Goal: Check status

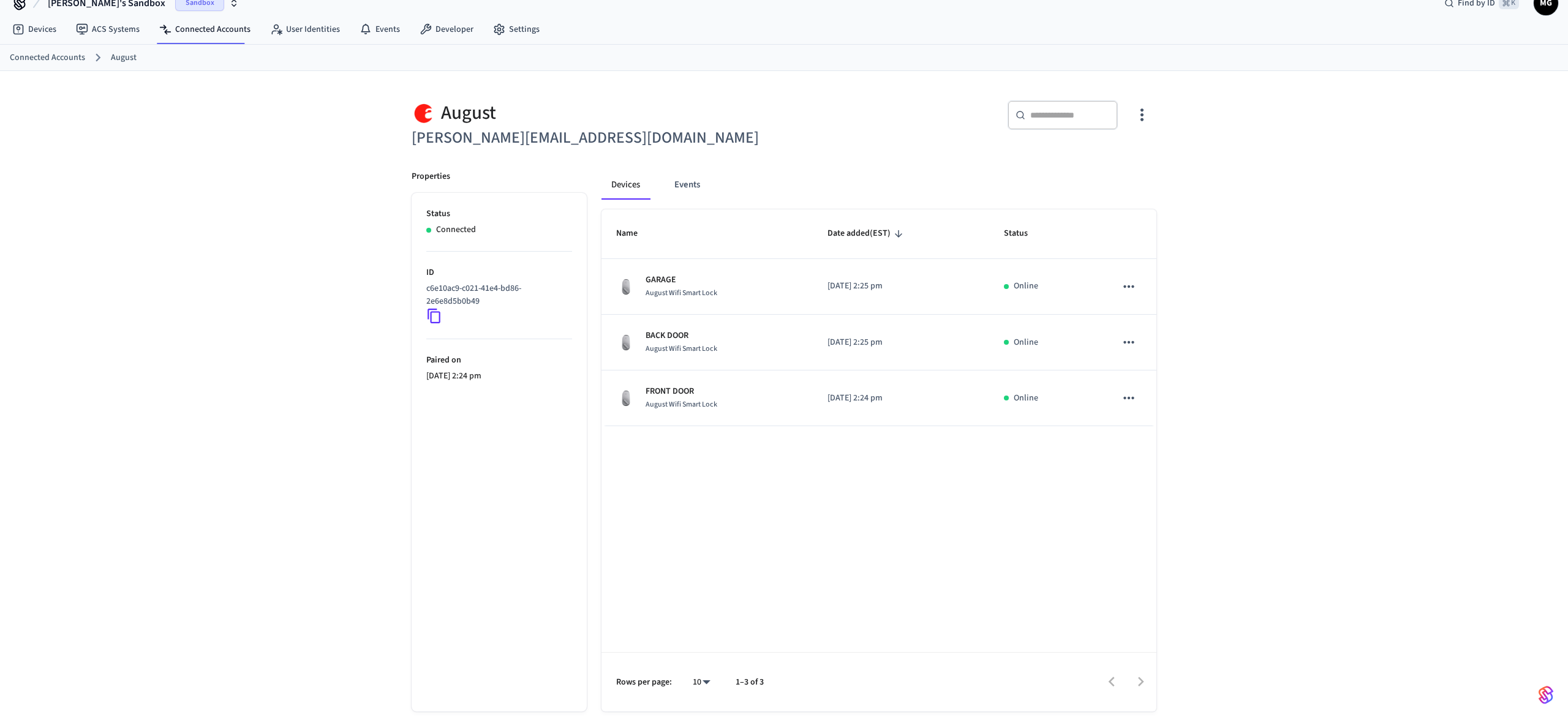
scroll to position [20, 0]
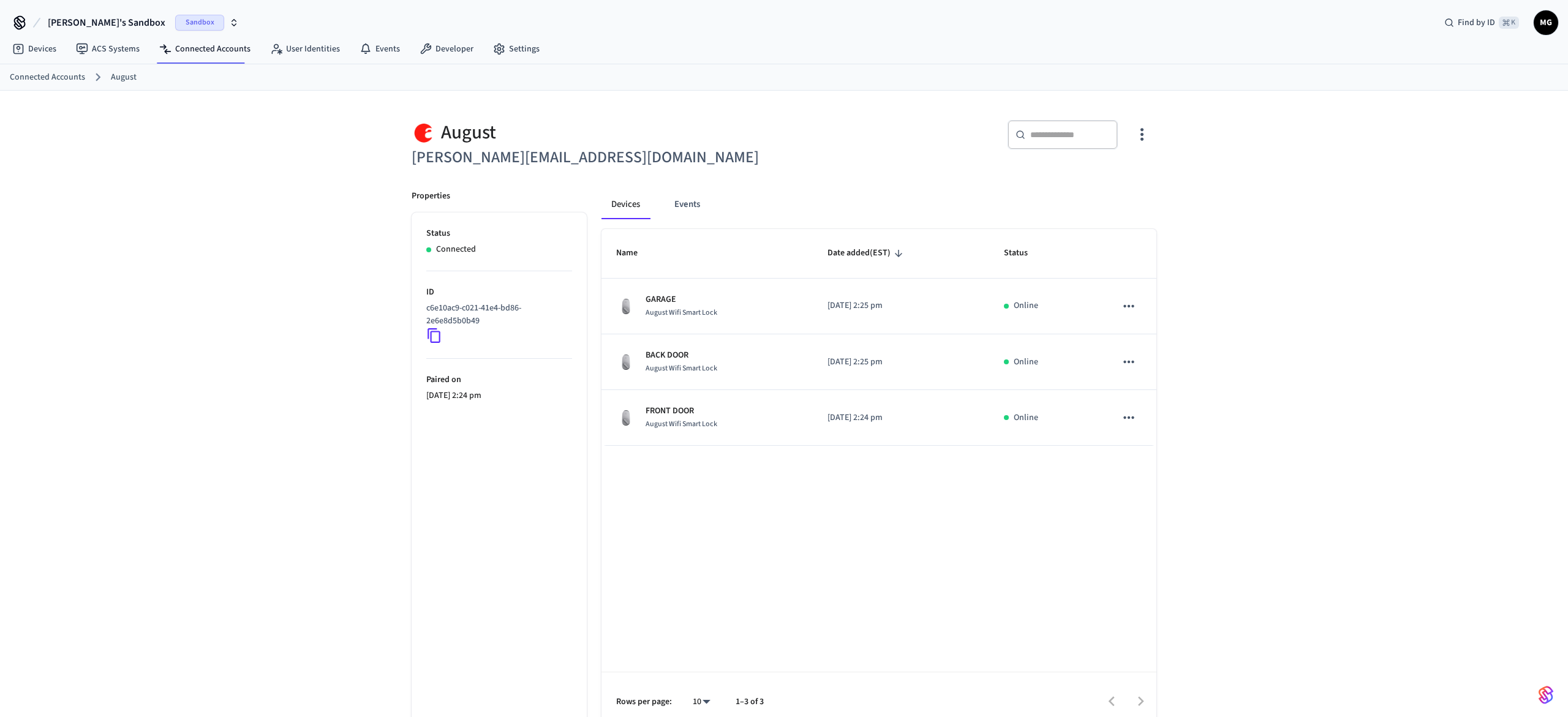
scroll to position [20, 0]
